Goal: Information Seeking & Learning: Learn about a topic

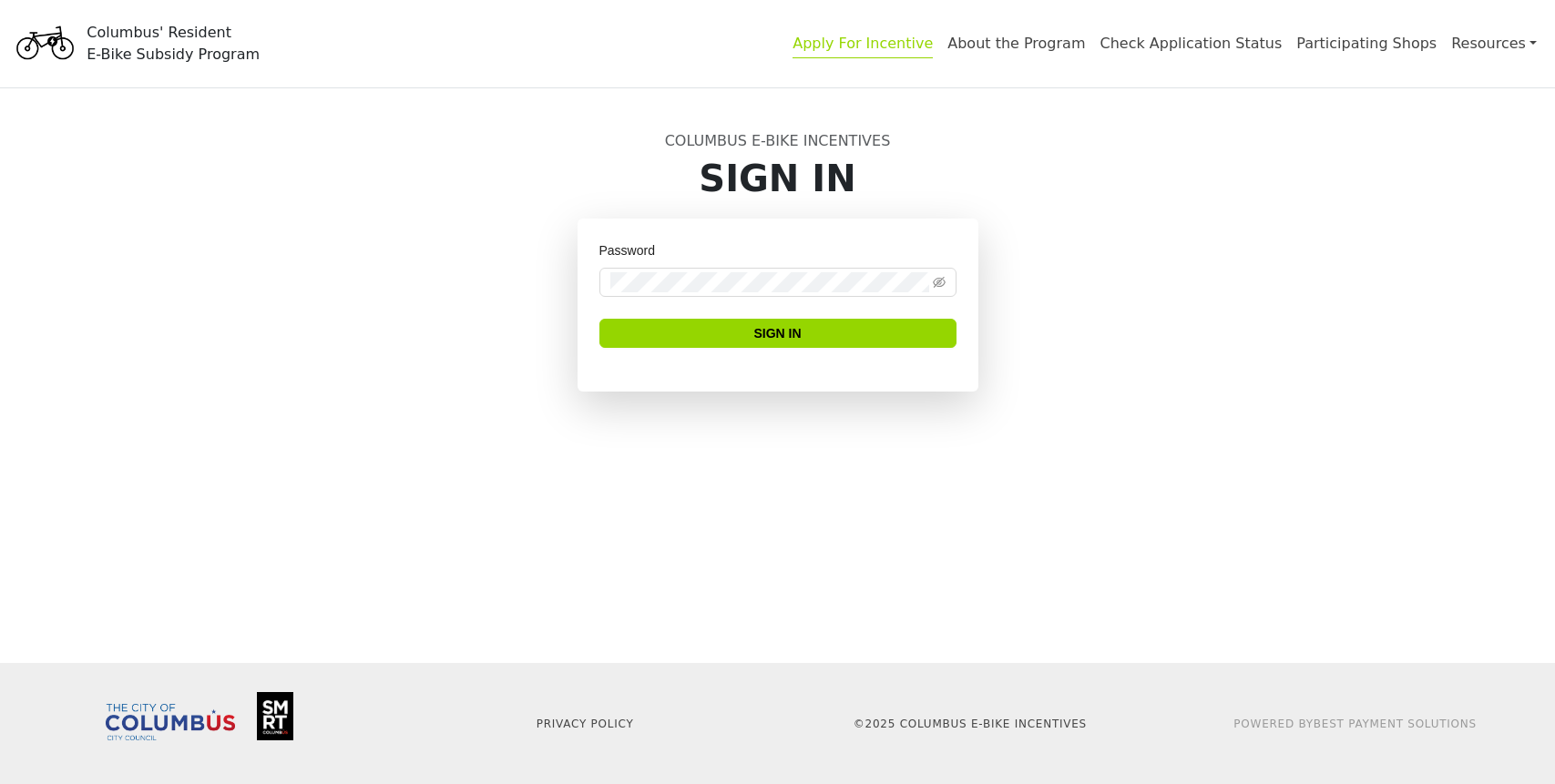
click at [864, 44] on link "Apply For Incentive" at bounding box center [862, 46] width 140 height 24
click at [886, 48] on link "Apply For Incentive" at bounding box center [862, 46] width 140 height 24
click at [1003, 37] on link "About the Program" at bounding box center [1015, 46] width 138 height 24
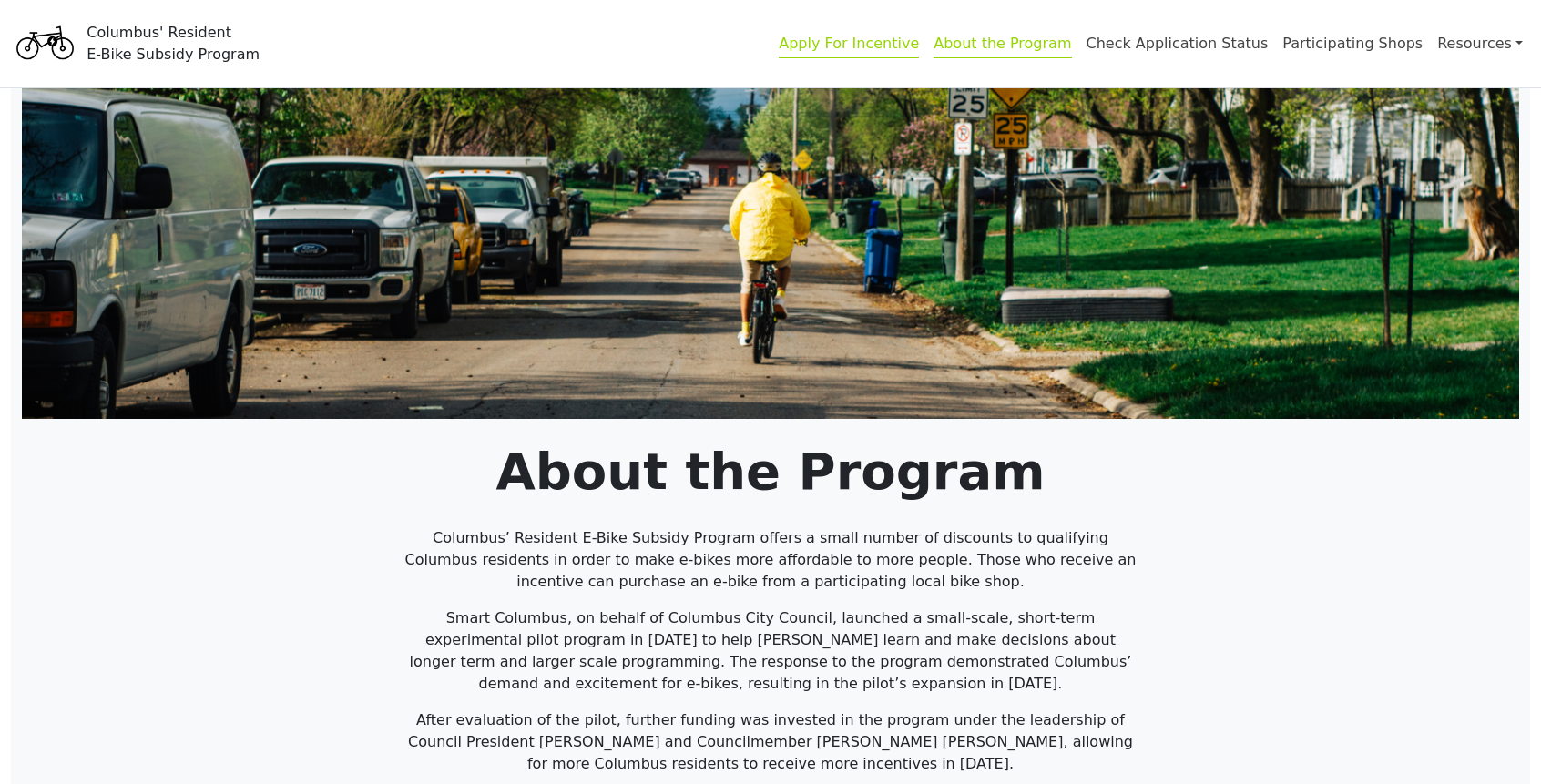
click at [882, 46] on link "Apply For Incentive" at bounding box center [848, 46] width 140 height 24
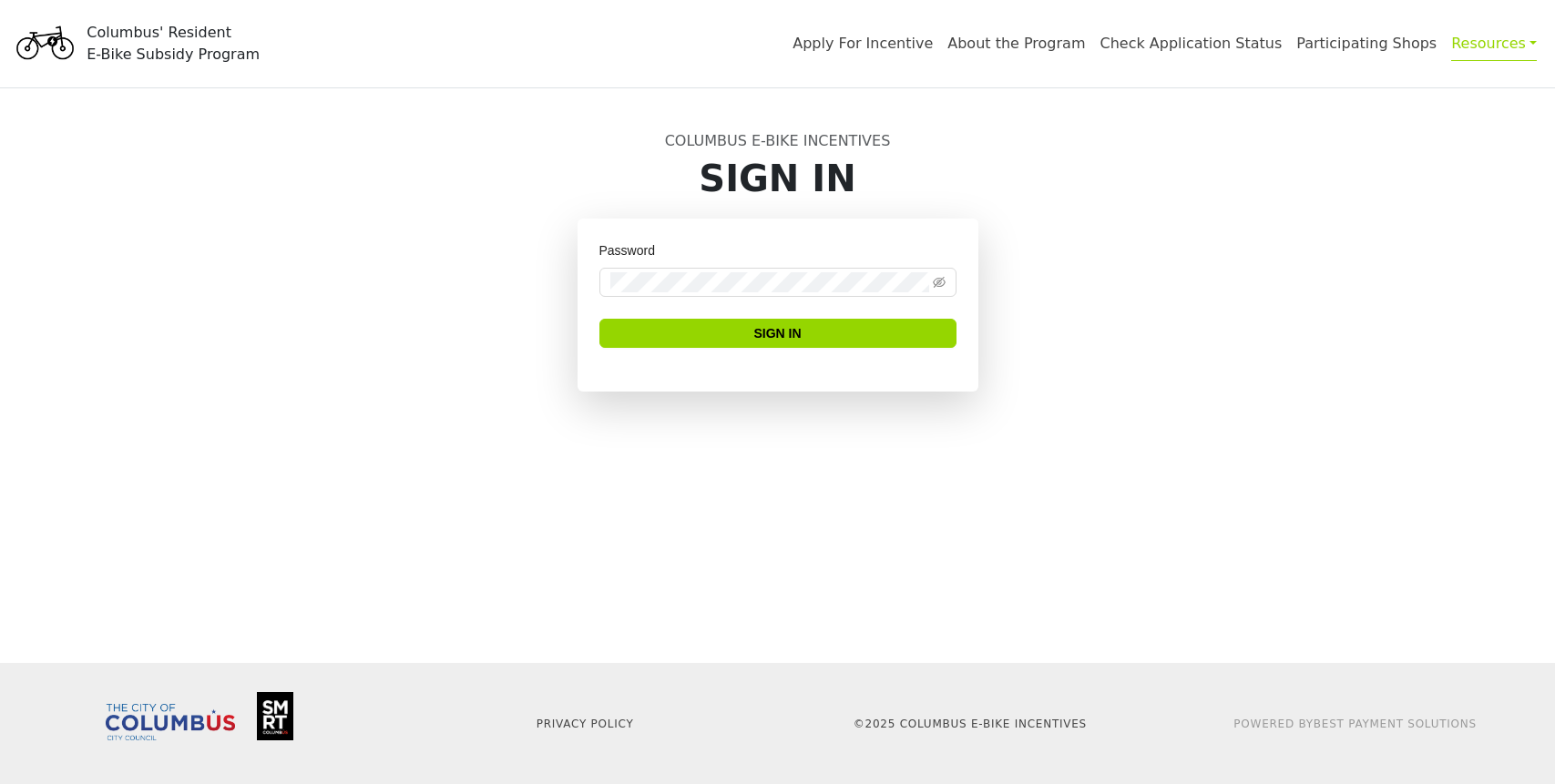
click at [1476, 48] on link "Resources" at bounding box center [1494, 43] width 86 height 35
click at [94, 30] on div "Columbus' Resident E-Bike Subsidy Program" at bounding box center [173, 44] width 173 height 44
click at [1467, 41] on link "Resources" at bounding box center [1494, 43] width 86 height 35
click at [1076, 37] on link "About the Program" at bounding box center [1015, 46] width 138 height 24
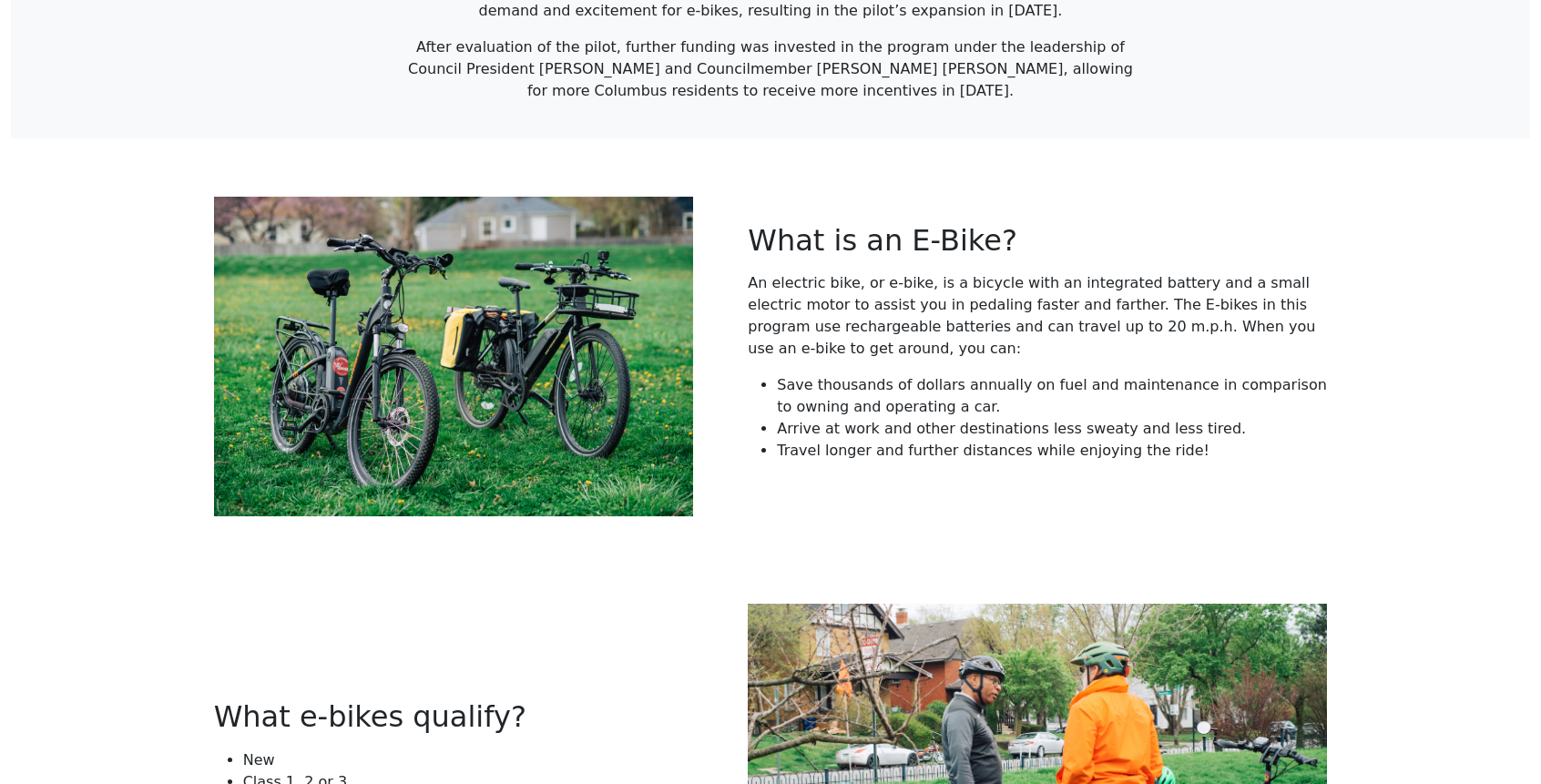
scroll to position [802, 0]
